Goal: Communication & Community: Answer question/provide support

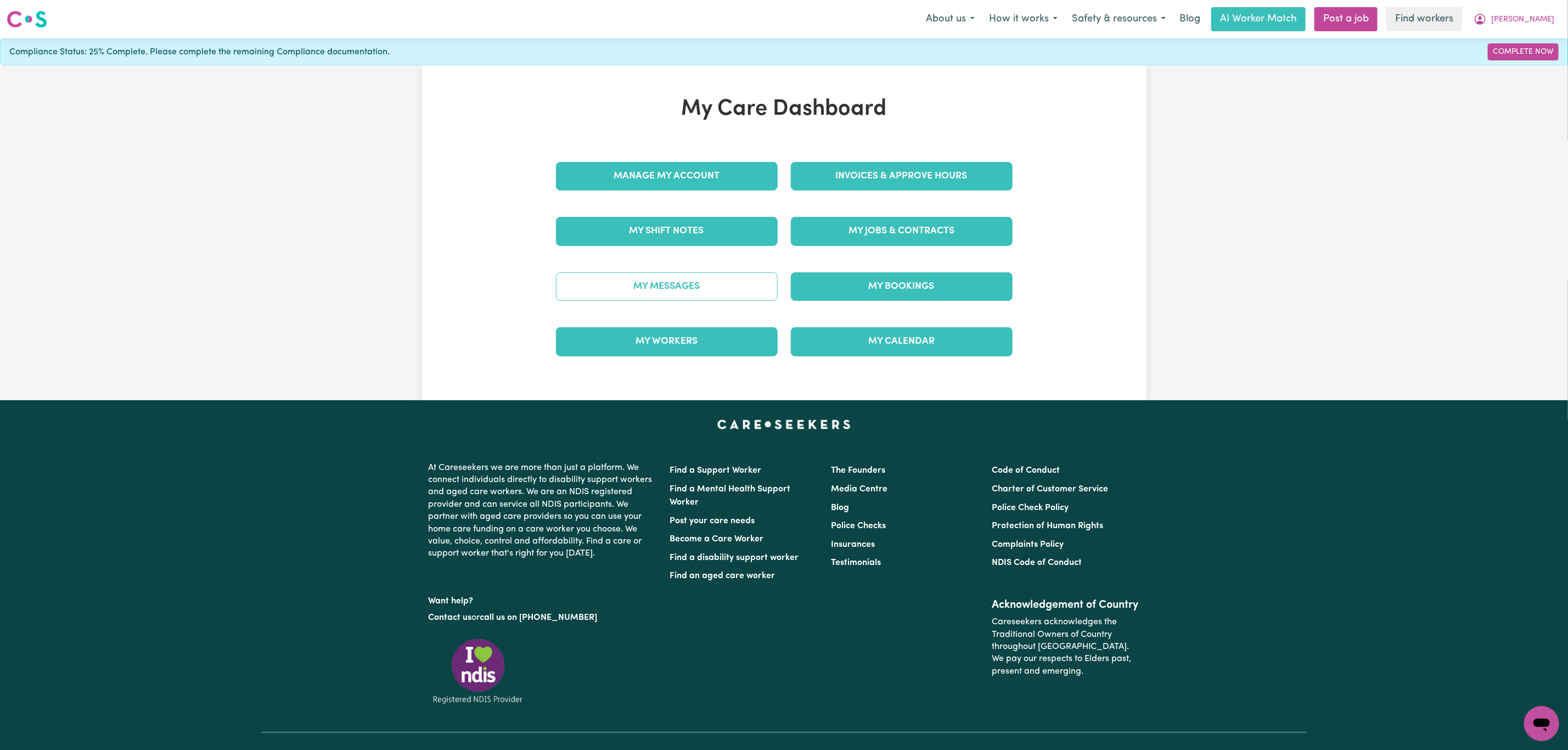
click at [657, 296] on link "My Messages" at bounding box center [667, 286] width 222 height 29
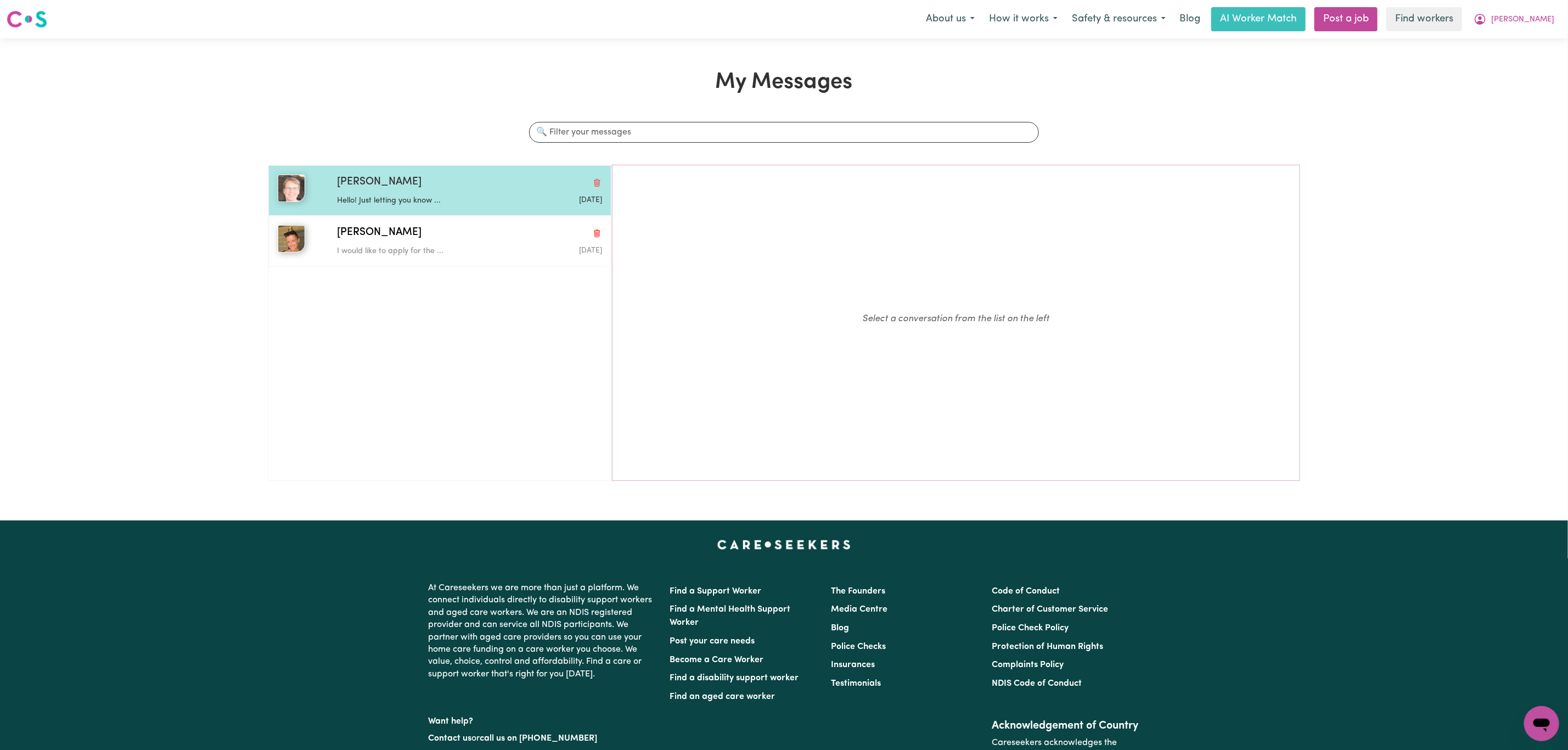
click at [404, 182] on div "[PERSON_NAME]" at bounding box center [469, 182] width 266 height 16
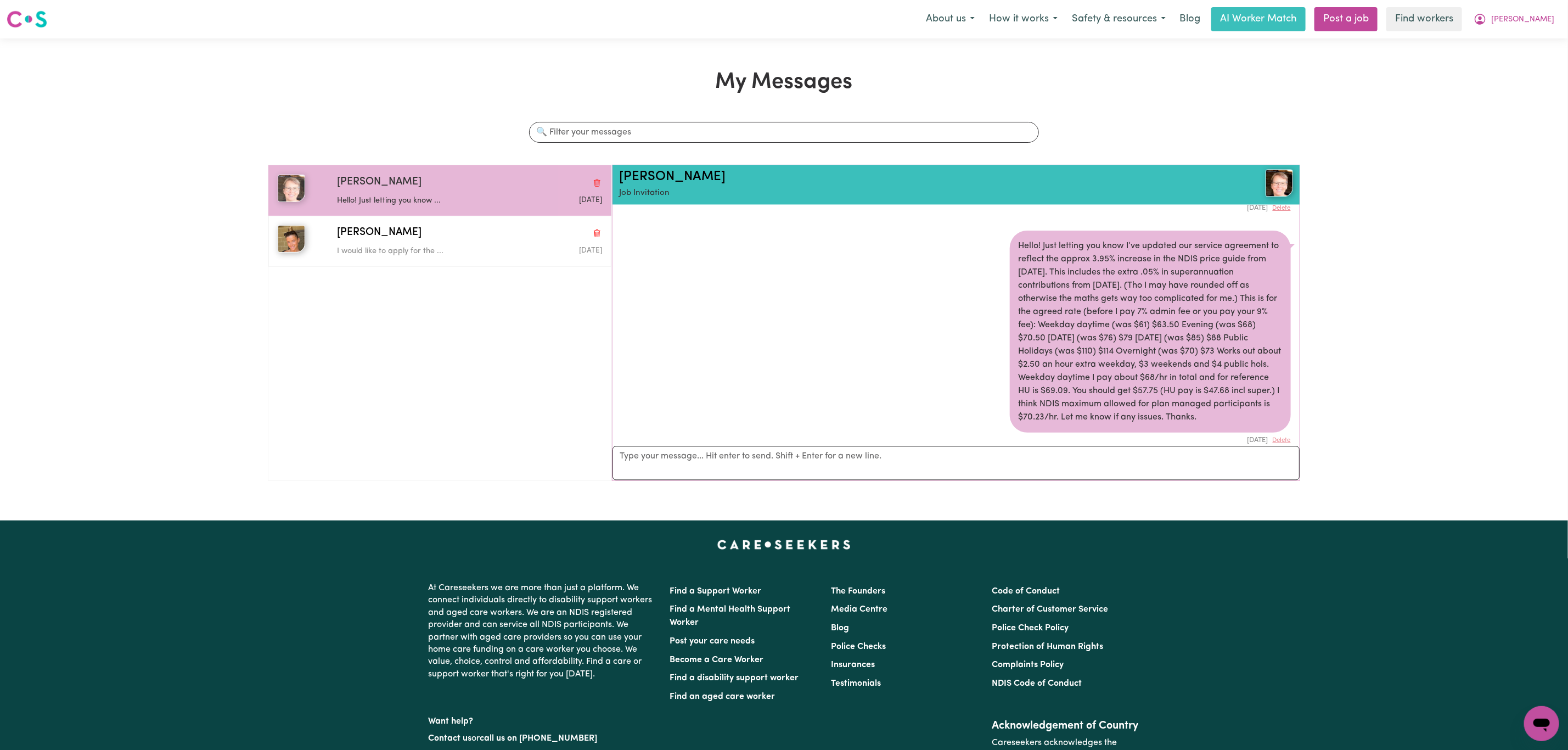
scroll to position [1690, 0]
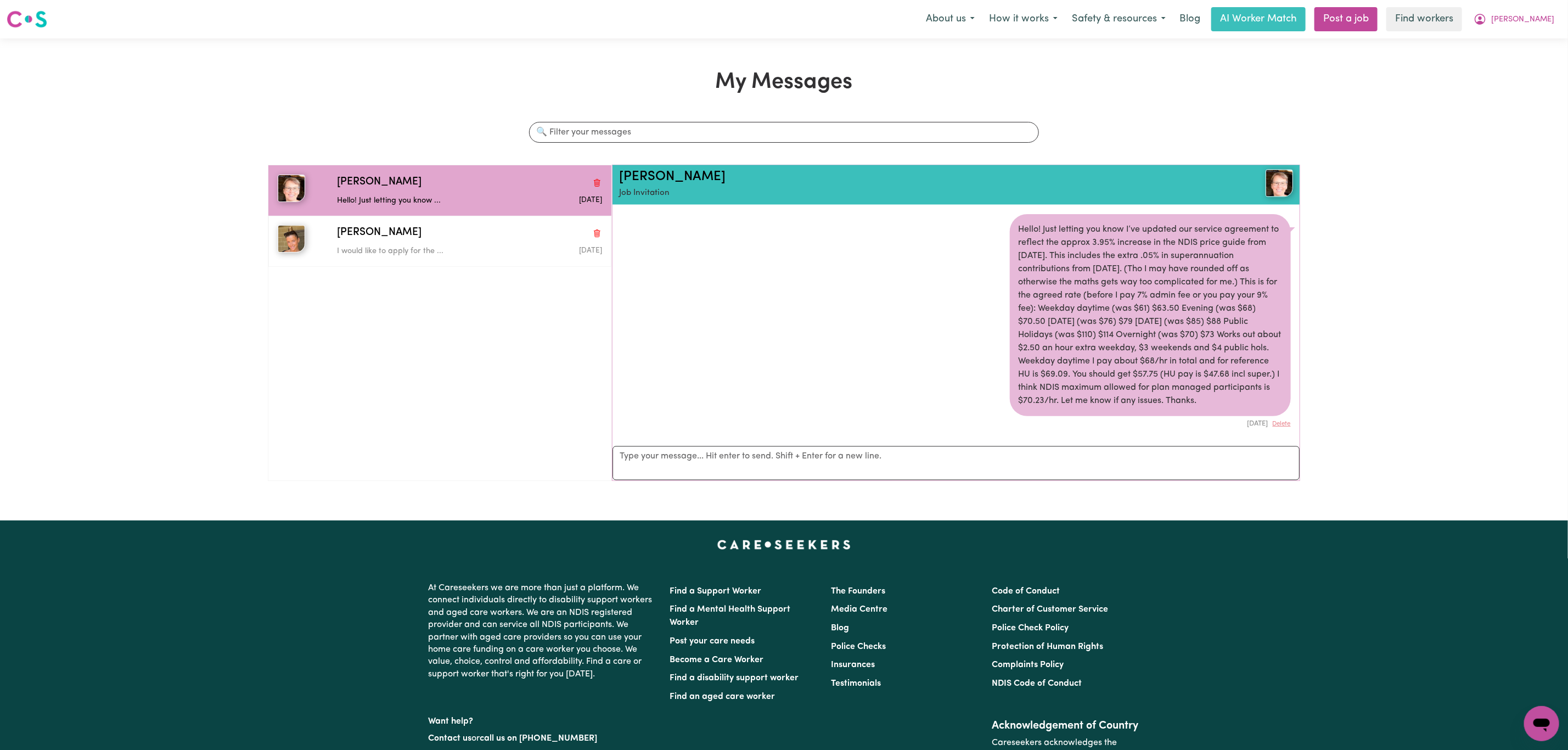
click at [1557, 32] on nav "Menu About us How it works Safety & resources Blog AI Worker Match Post a job F…" at bounding box center [784, 19] width 1568 height 38
click at [1531, 22] on button "[PERSON_NAME]" at bounding box center [1514, 19] width 95 height 23
click at [1510, 58] on link "Logout" at bounding box center [1518, 63] width 87 height 21
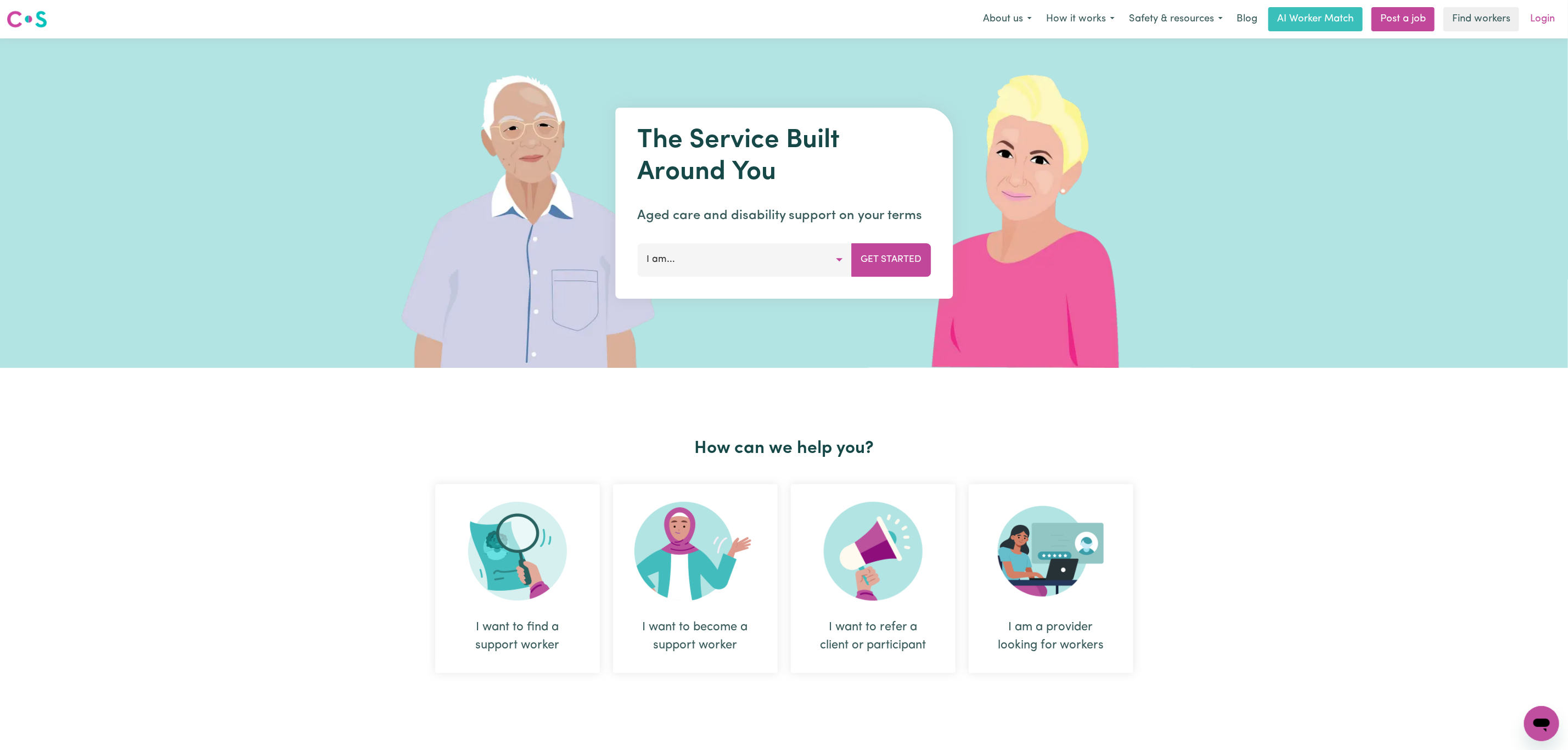
click at [1532, 11] on link "Login" at bounding box center [1542, 20] width 38 height 24
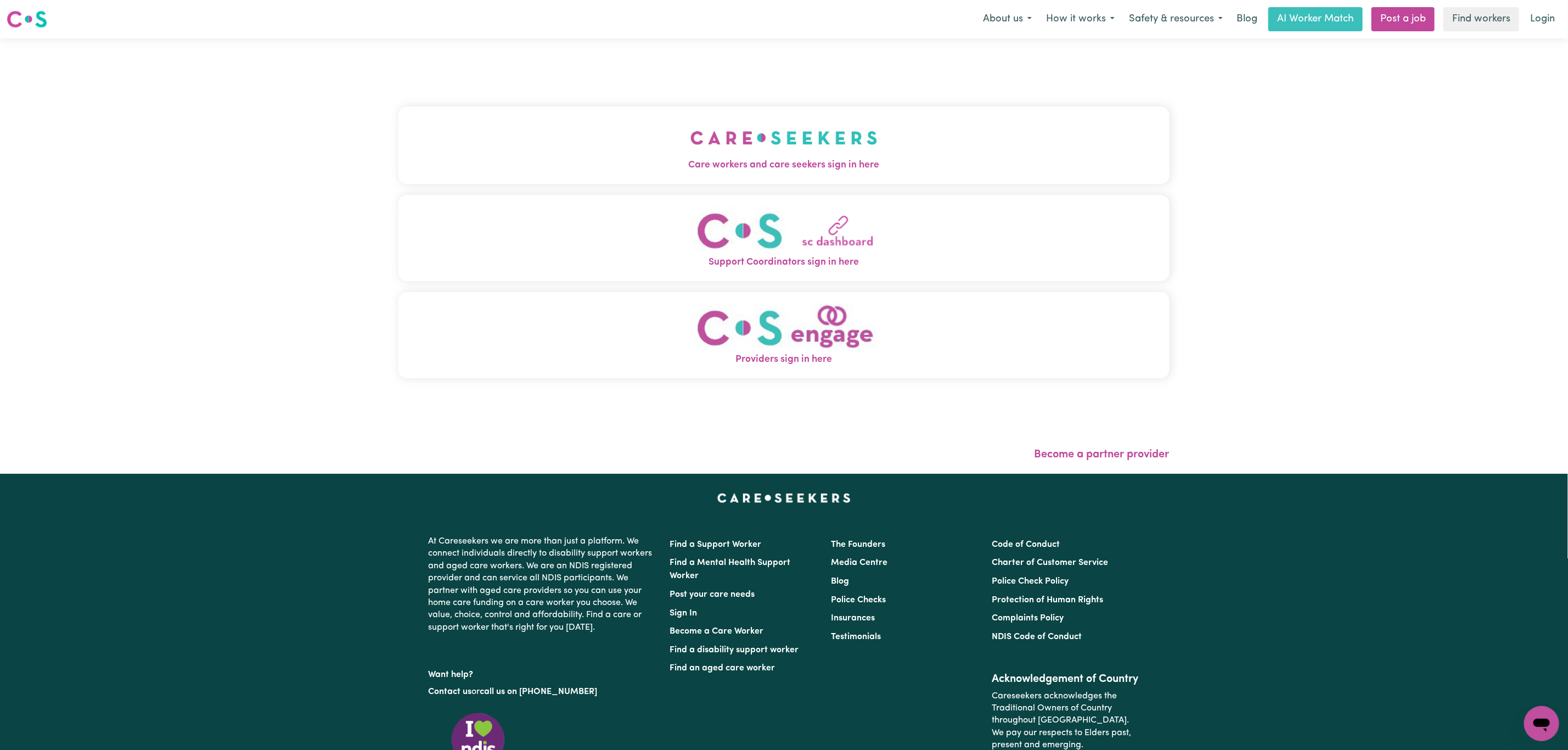
click at [555, 130] on button "Care workers and care seekers sign in here" at bounding box center [784, 145] width 771 height 77
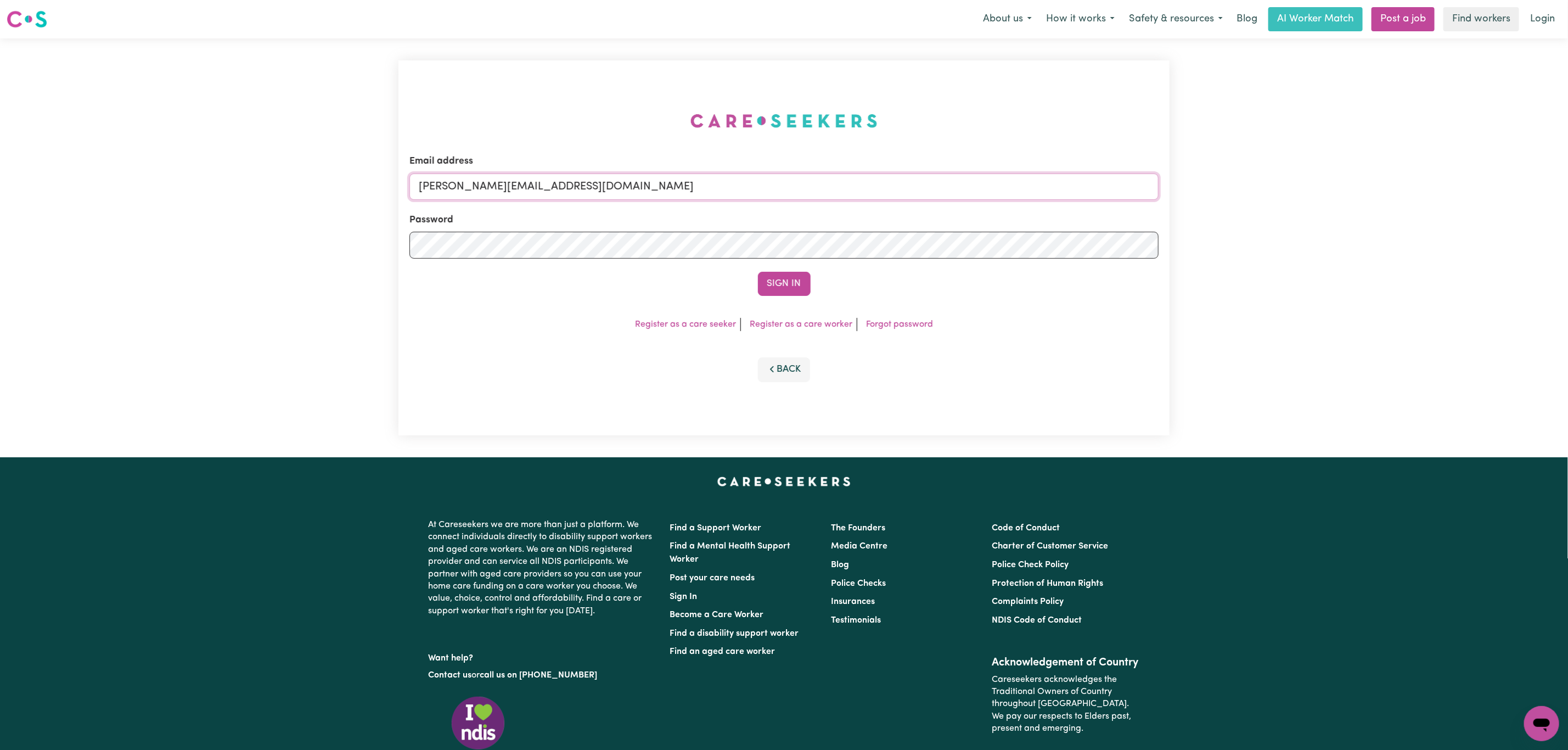
drag, startPoint x: 458, startPoint y: 182, endPoint x: 486, endPoint y: 203, distance: 35.0
click at [460, 184] on input "[PERSON_NAME][EMAIL_ADDRESS][DOMAIN_NAME]" at bounding box center [784, 186] width 749 height 26
drag, startPoint x: 477, startPoint y: 191, endPoint x: 733, endPoint y: 190, distance: 256.0
click at [733, 190] on input "[EMAIL_ADDRESS][PERSON_NAME][DOMAIN_NAME]" at bounding box center [784, 186] width 749 height 26
type input "superuser~[EMAIL_ADDRESS][DOMAIN_NAME]"
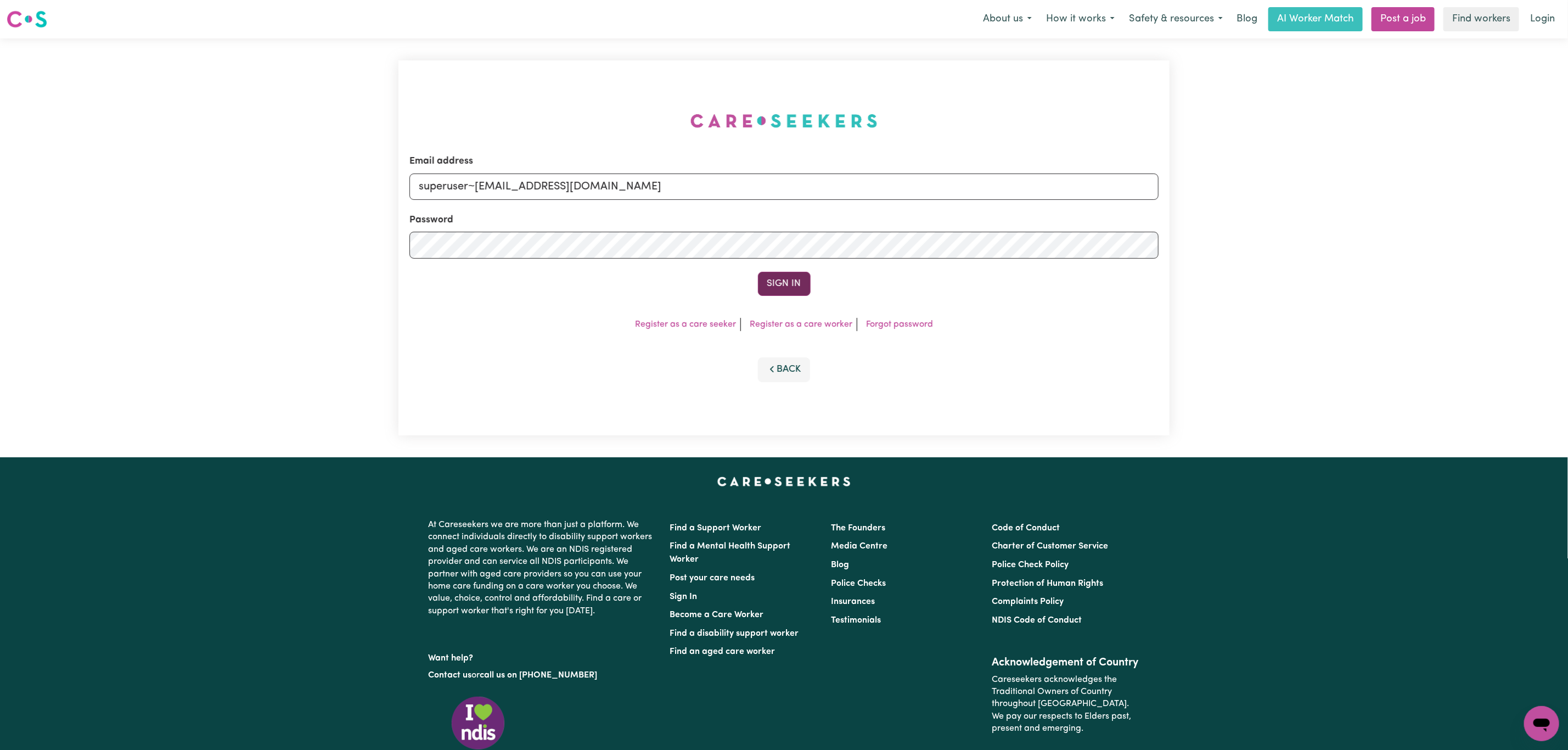
click at [798, 279] on button "Sign In" at bounding box center [784, 284] width 52 height 24
